Goal: Task Accomplishment & Management: Use online tool/utility

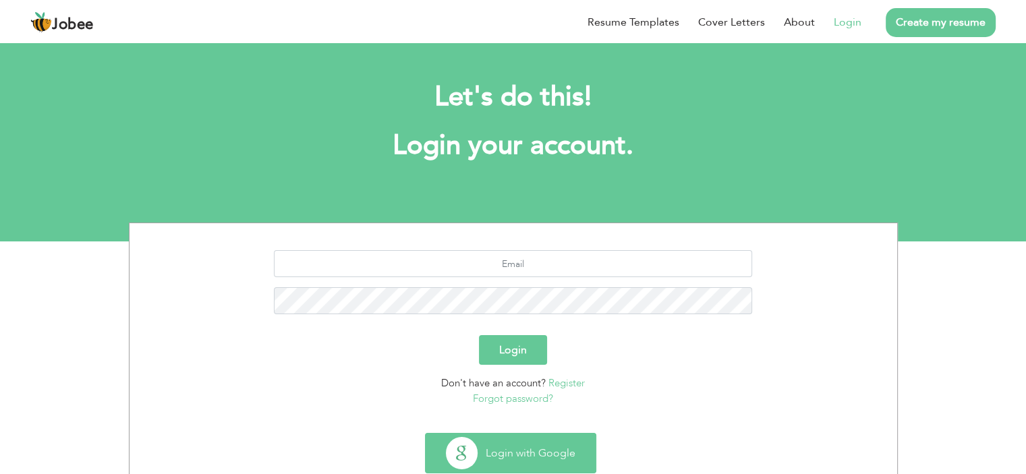
click at [443, 451] on button "Login with Google" at bounding box center [511, 453] width 170 height 39
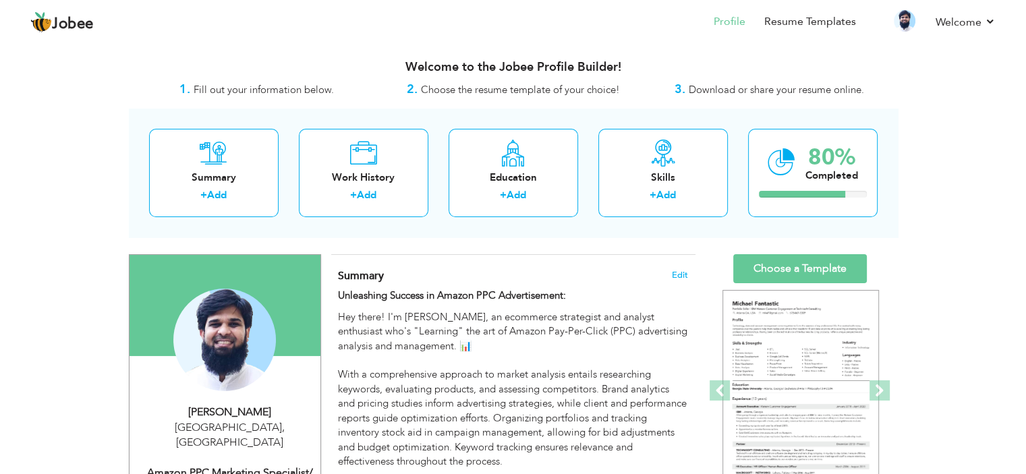
click at [766, 69] on h3 "Welcome to the Jobee Profile Builder!" at bounding box center [513, 67] width 769 height 13
